Goal: Browse casually

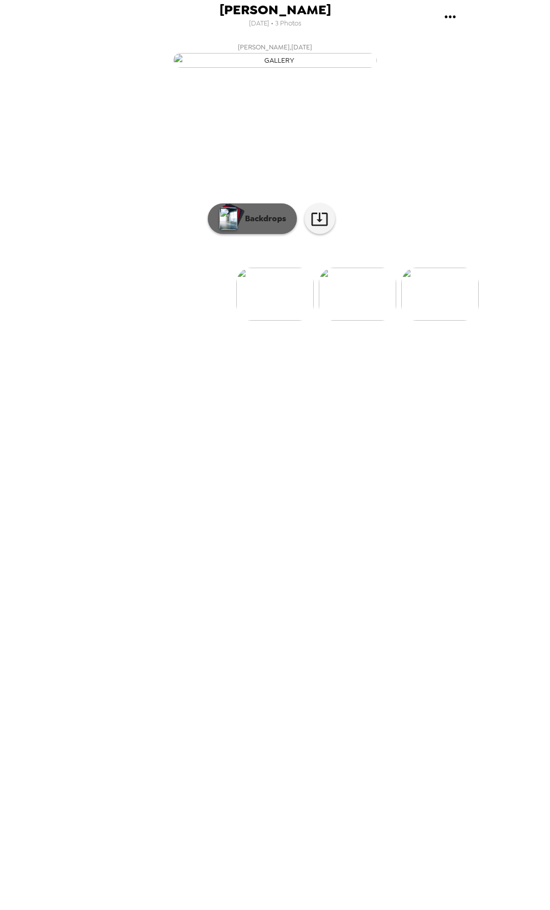
click at [264, 225] on p "Backdrops" at bounding box center [263, 218] width 46 height 12
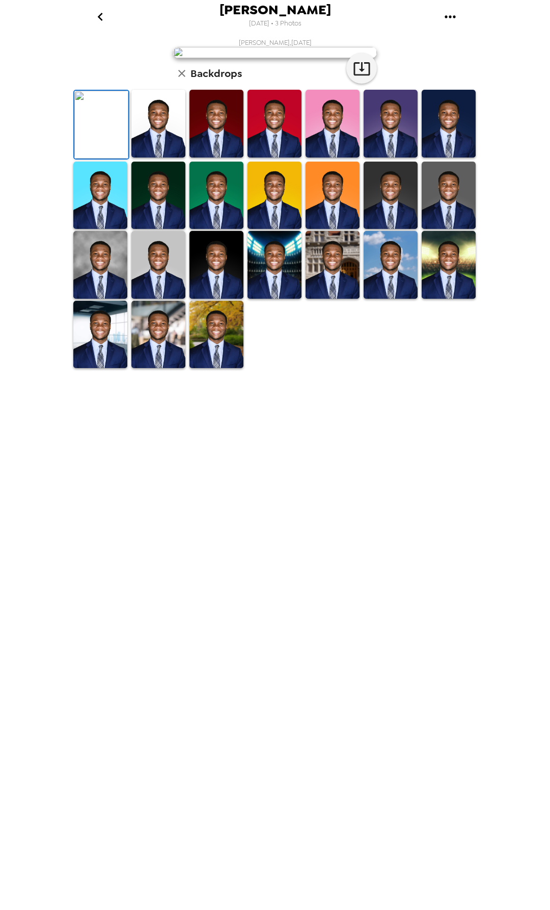
click at [165, 157] on img at bounding box center [158, 124] width 54 height 68
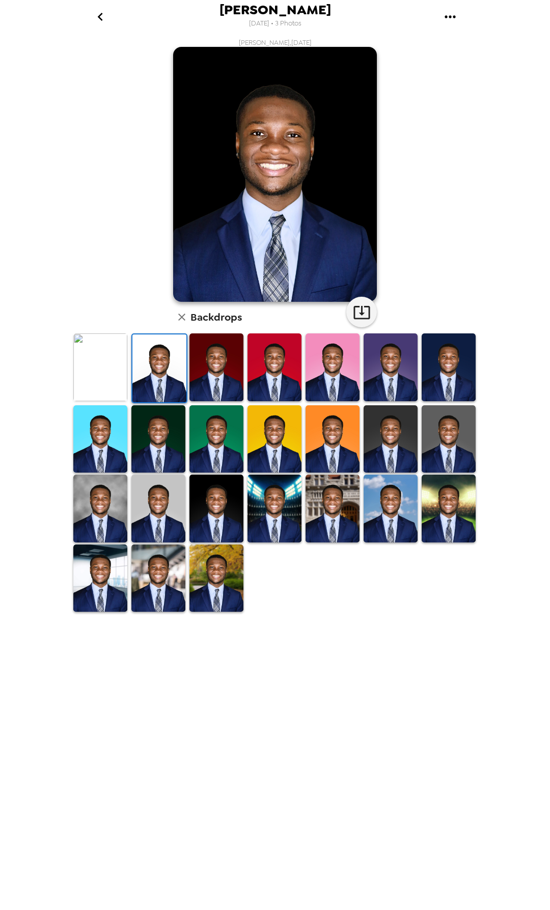
click at [212, 375] on img at bounding box center [217, 367] width 54 height 68
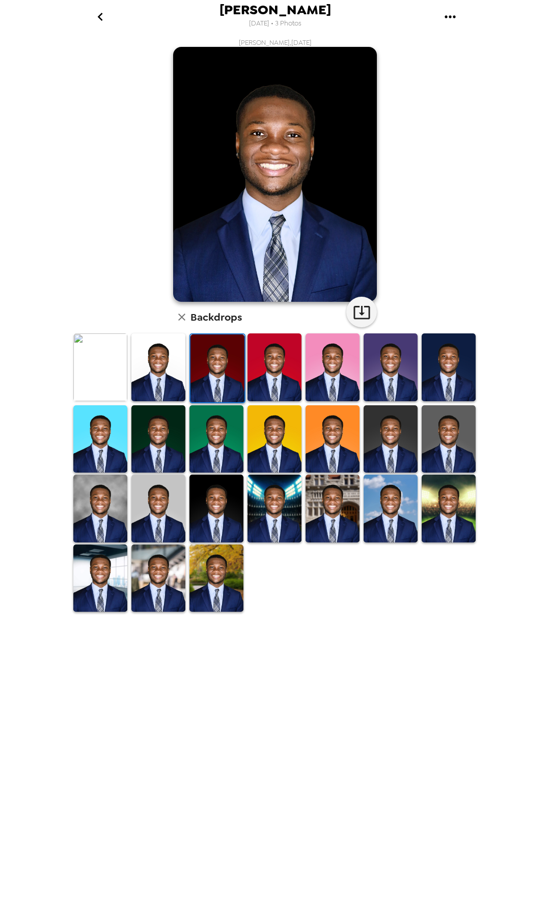
click at [110, 367] on img at bounding box center [100, 367] width 54 height 68
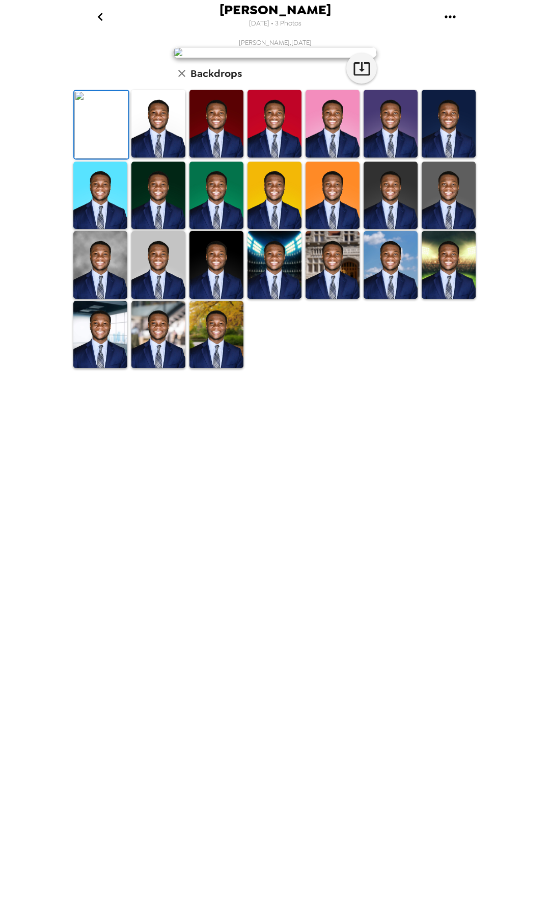
click at [148, 157] on img at bounding box center [158, 124] width 54 height 68
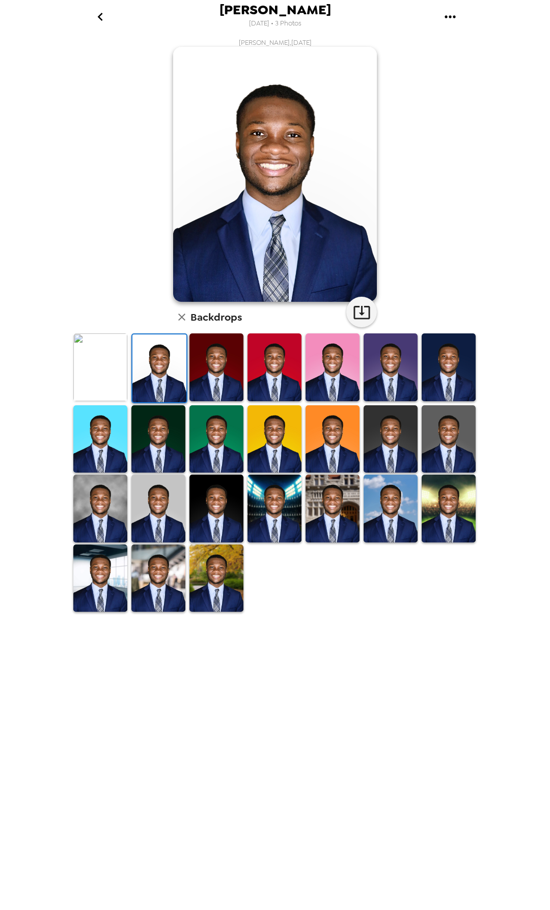
click at [115, 361] on img at bounding box center [100, 367] width 54 height 68
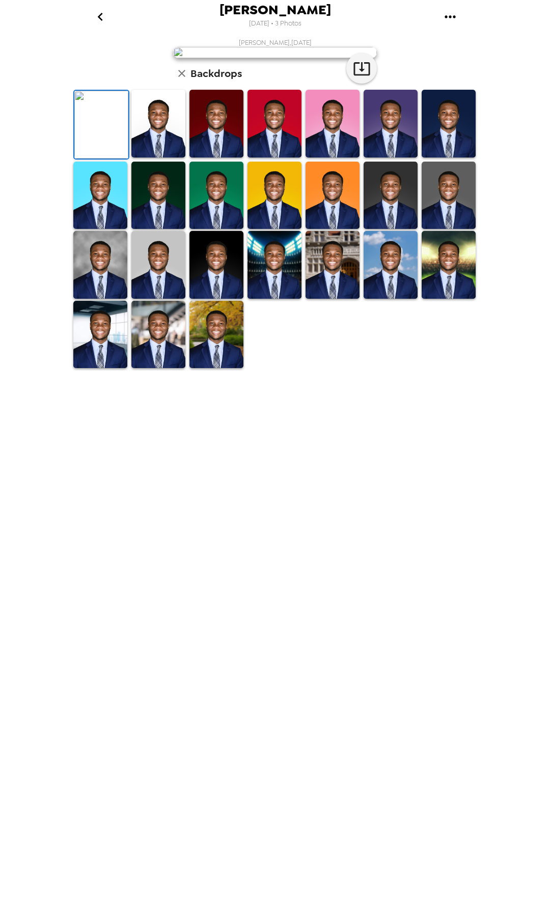
click at [210, 299] on img at bounding box center [217, 265] width 54 height 68
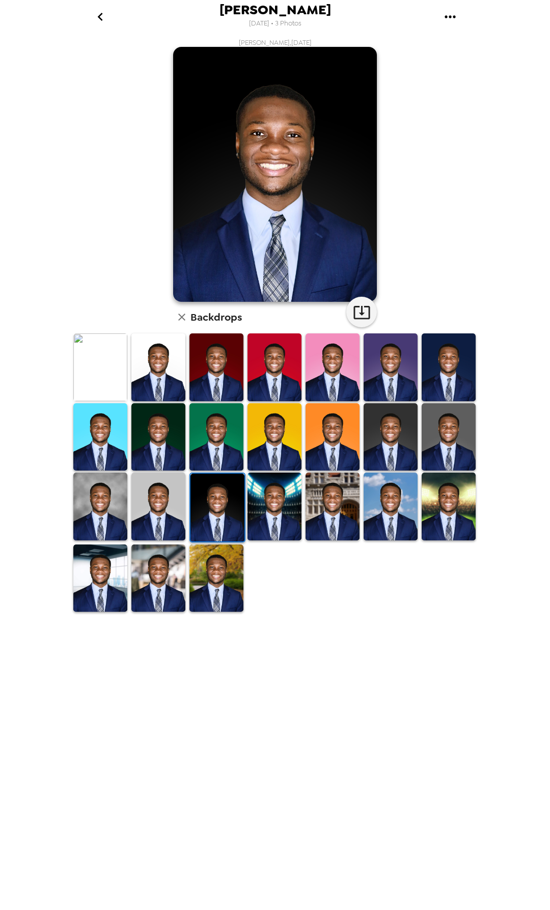
click at [102, 368] on img at bounding box center [100, 367] width 54 height 68
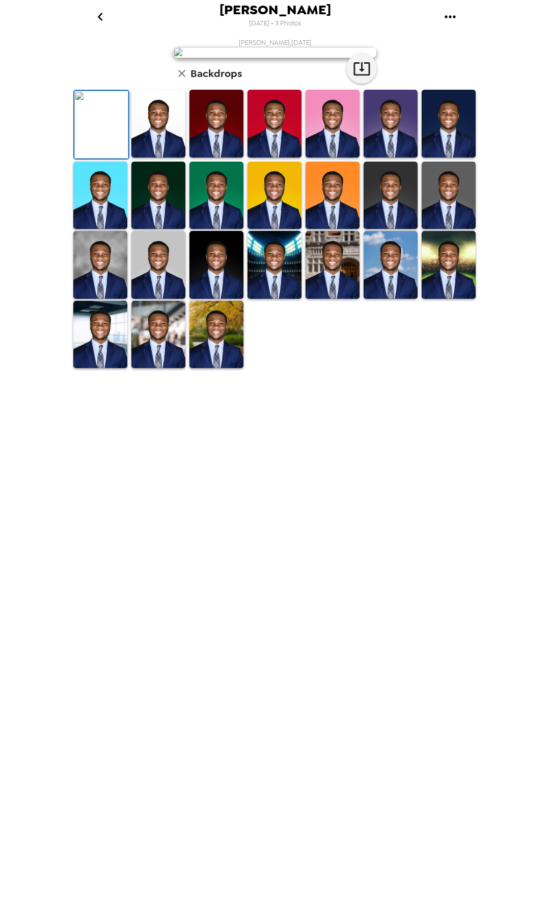
click at [107, 14] on icon "go back" at bounding box center [100, 17] width 16 height 16
click at [183, 77] on icon "button" at bounding box center [181, 73] width 7 height 7
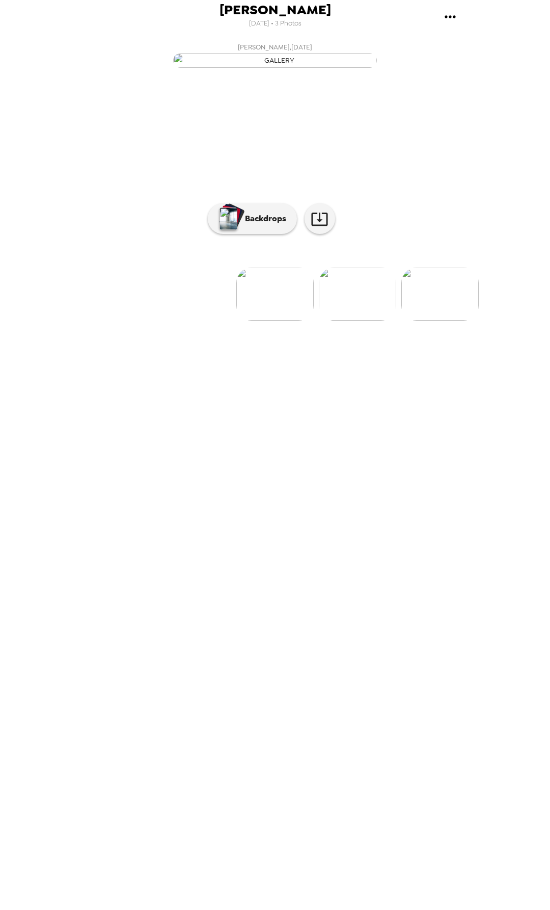
click at [360, 321] on img at bounding box center [357, 294] width 77 height 53
click at [367, 321] on img at bounding box center [357, 294] width 77 height 53
click at [352, 321] on img at bounding box center [340, 294] width 77 height 53
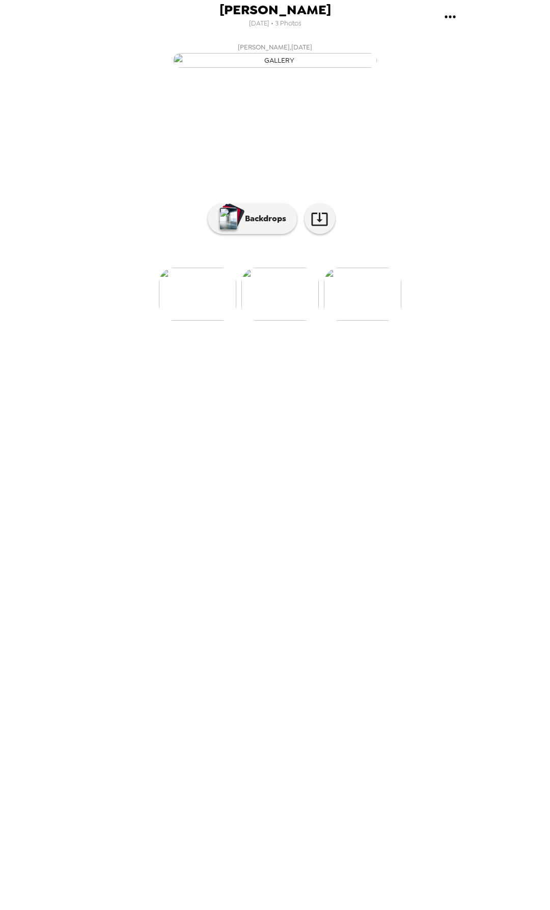
scroll to position [0, 82]
click at [358, 321] on img at bounding box center [357, 294] width 77 height 53
click at [131, 321] on img at bounding box center [111, 294] width 77 height 53
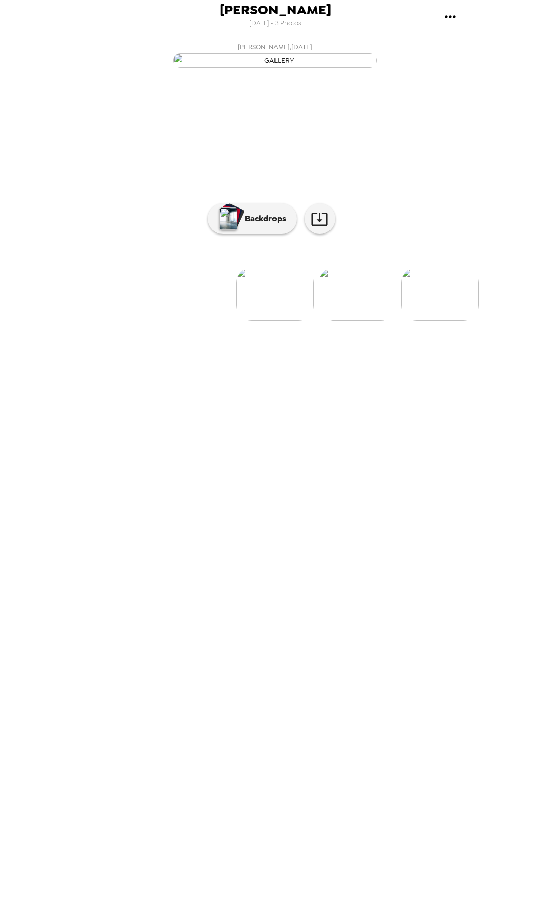
click at [368, 321] on img at bounding box center [357, 294] width 77 height 53
